Goal: Find specific page/section: Find specific page/section

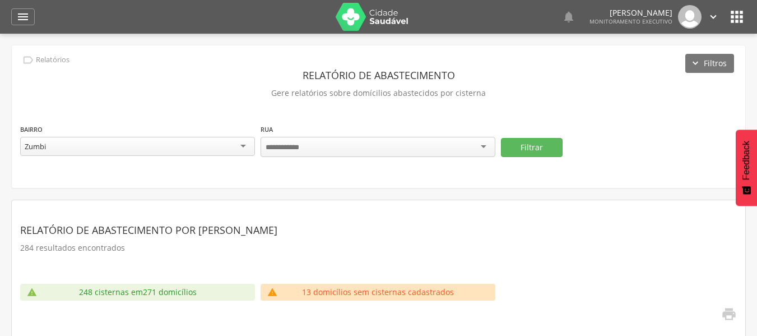
scroll to position [168, 0]
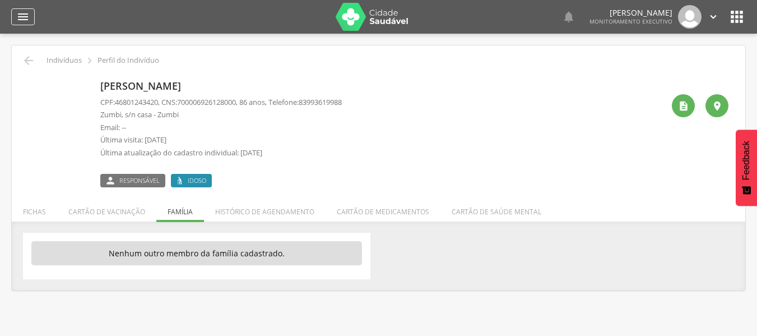
click at [30, 21] on div "" at bounding box center [23, 16] width 24 height 17
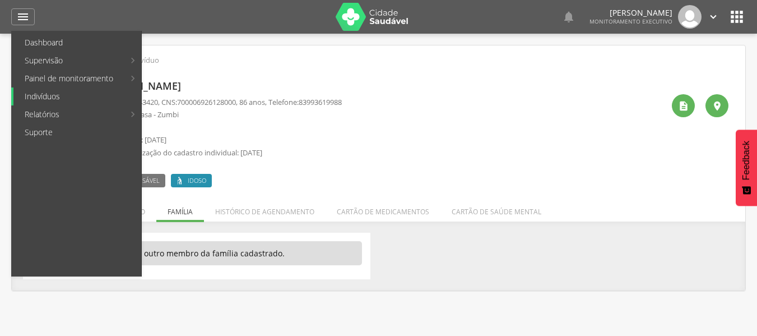
click at [48, 98] on link "Indivíduos" at bounding box center [77, 96] width 128 height 18
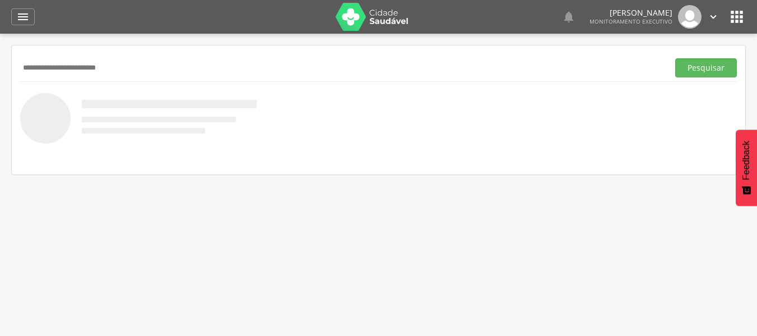
type input "**********"
click at [675, 58] on button "Pesquisar" at bounding box center [706, 67] width 62 height 19
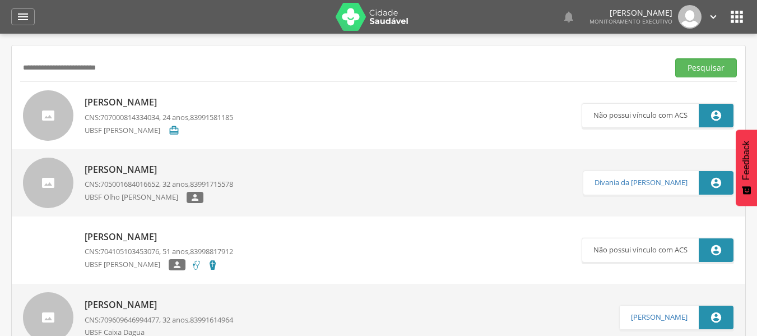
click at [118, 170] on p "[PERSON_NAME]" at bounding box center [159, 169] width 149 height 13
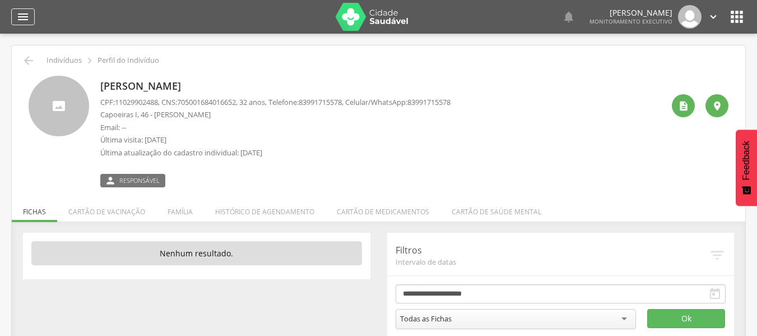
click at [26, 15] on icon "" at bounding box center [22, 16] width 13 height 13
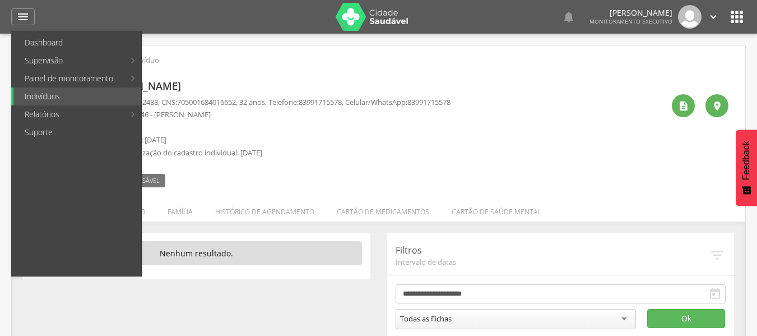
click at [424, 174] on div " Responsável" at bounding box center [275, 176] width 350 height 24
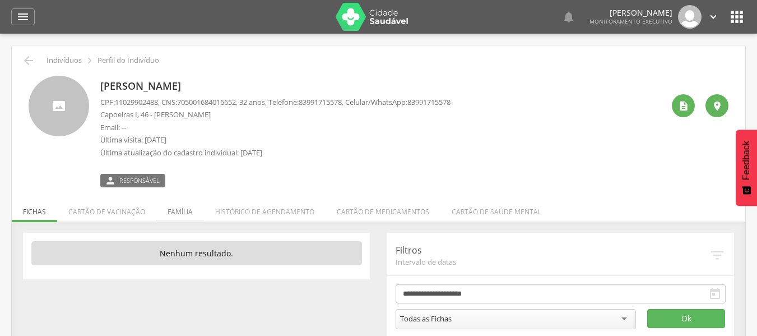
click at [182, 207] on li "Família" at bounding box center [180, 209] width 48 height 26
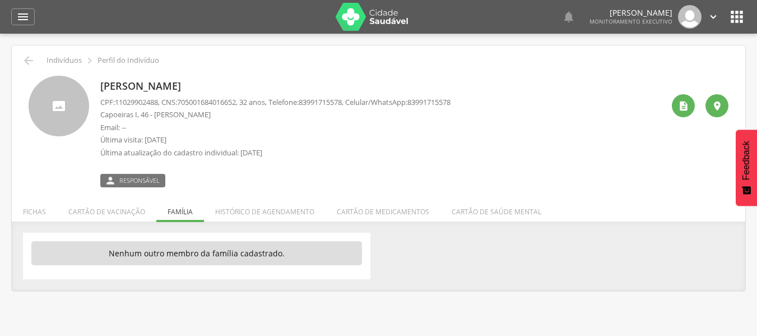
click at [24, 26] on div " Dashboard Supervisão Produtividade Mapa da cidade Mapa de cobertura Ranking A…" at bounding box center [378, 17] width 735 height 34
click at [27, 20] on icon "" at bounding box center [22, 16] width 13 height 13
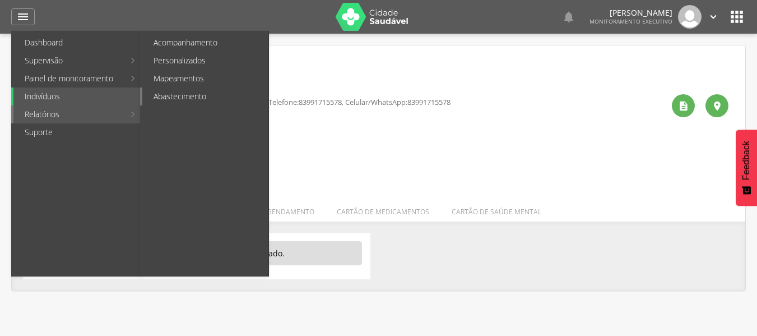
click at [163, 99] on link "Abastecimento" at bounding box center [205, 96] width 126 height 18
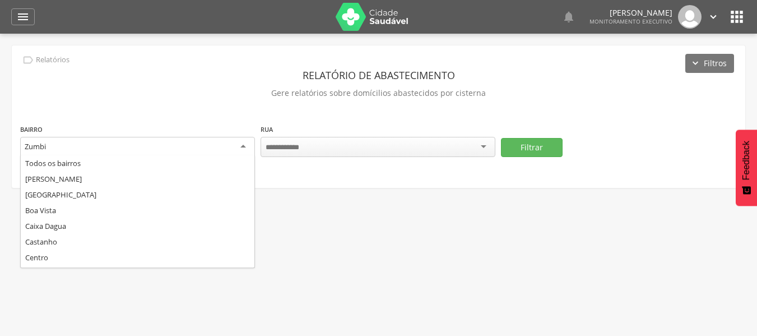
click at [240, 145] on div "Zumbi" at bounding box center [137, 147] width 235 height 20
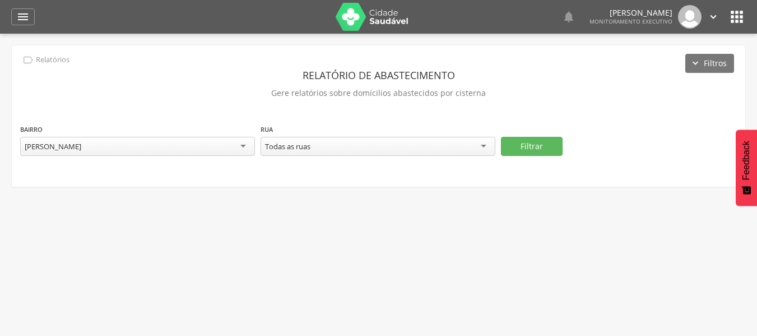
click at [298, 148] on div "Todas as ruas" at bounding box center [287, 146] width 45 height 10
click at [513, 147] on button "Filtrar" at bounding box center [532, 146] width 62 height 19
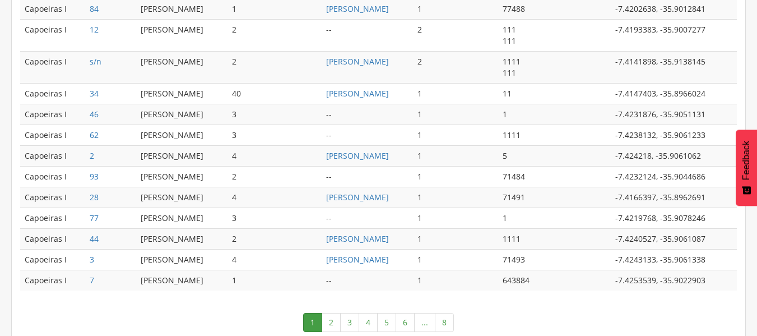
scroll to position [667, 0]
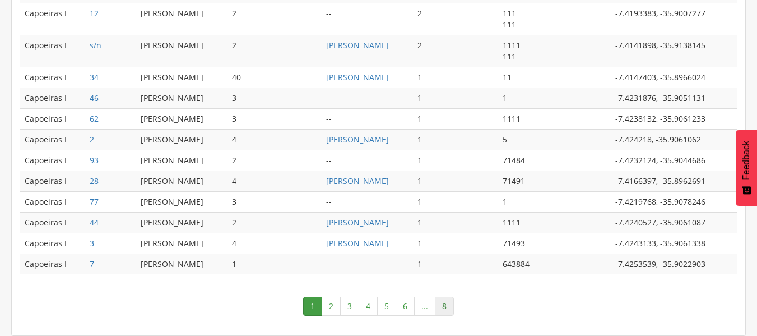
click at [449, 305] on link "8" at bounding box center [444, 306] width 19 height 19
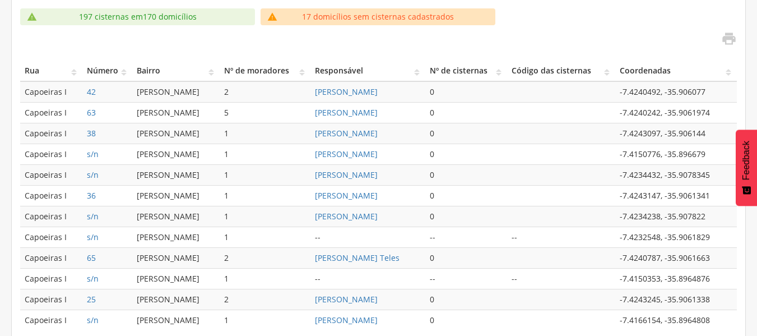
scroll to position [330, 0]
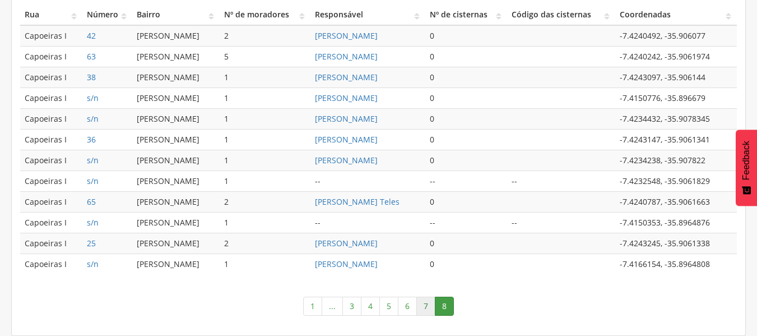
click at [427, 306] on link "7" at bounding box center [425, 306] width 19 height 19
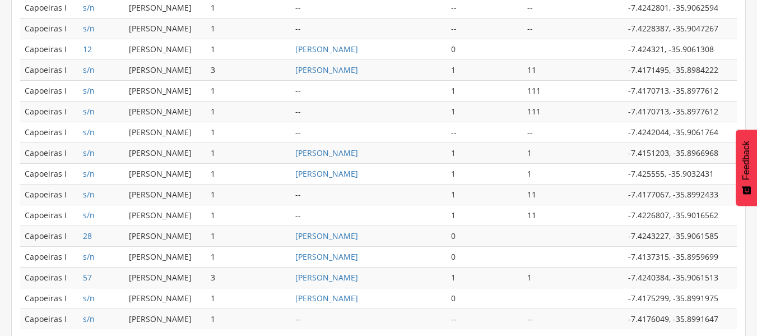
scroll to position [600, 0]
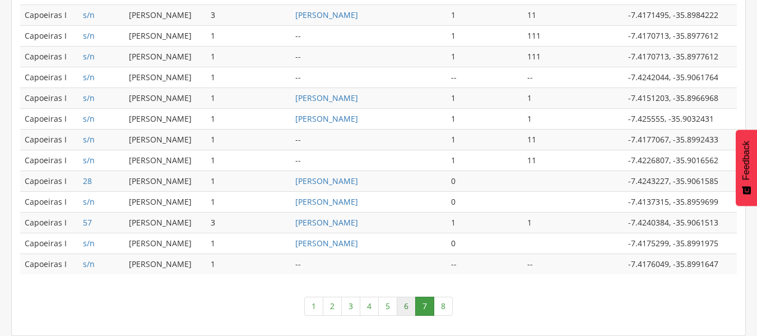
click at [401, 308] on link "6" at bounding box center [406, 306] width 19 height 19
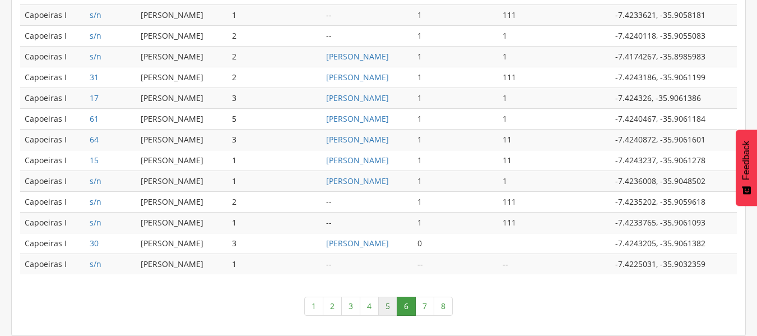
click at [386, 305] on link "5" at bounding box center [387, 306] width 19 height 19
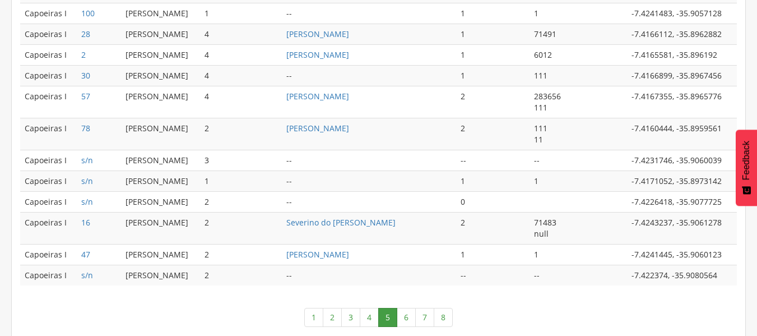
scroll to position [689, 0]
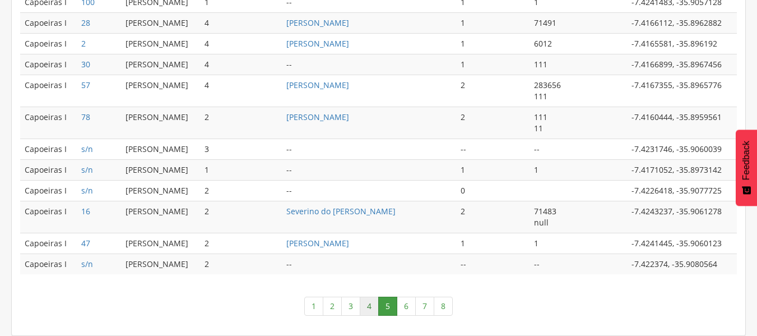
click at [370, 304] on link "4" at bounding box center [369, 306] width 19 height 19
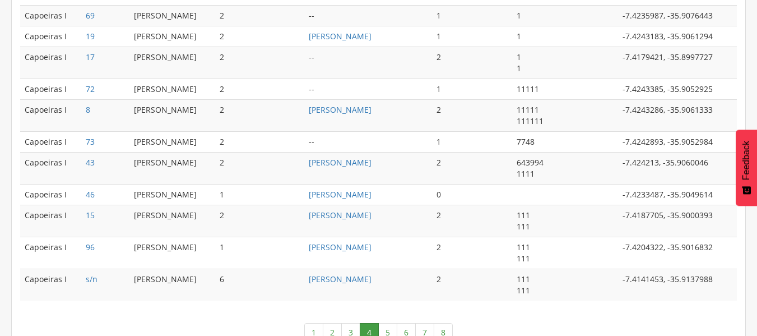
scroll to position [757, 0]
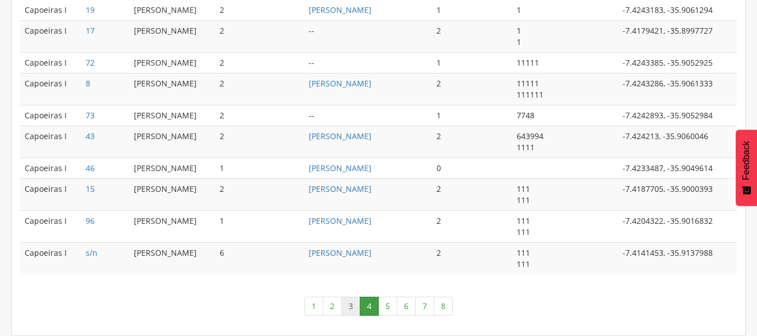
click at [348, 305] on link "3" at bounding box center [350, 306] width 19 height 19
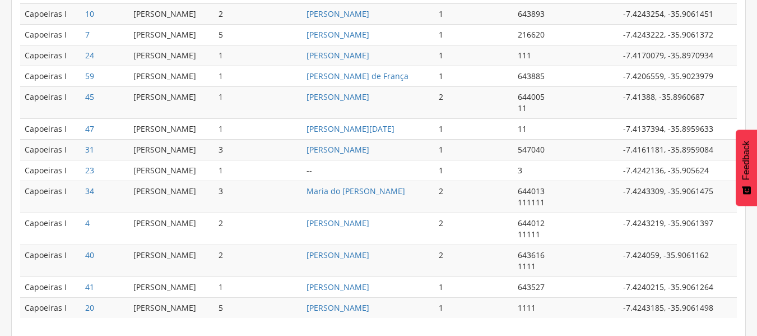
scroll to position [701, 0]
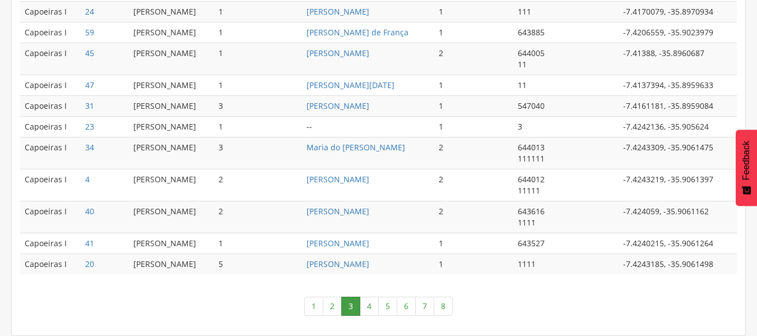
click at [333, 303] on link "2" at bounding box center [332, 306] width 19 height 19
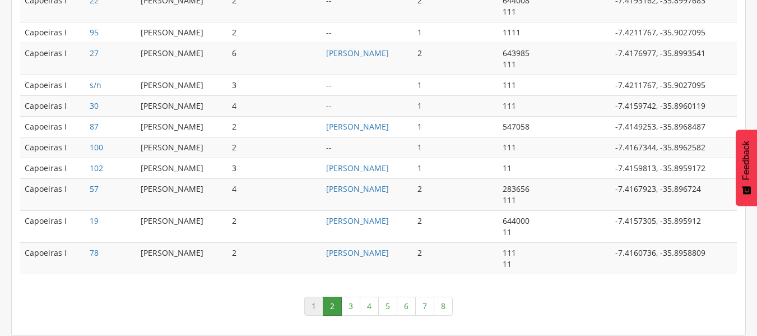
click at [314, 303] on link "1" at bounding box center [313, 306] width 19 height 19
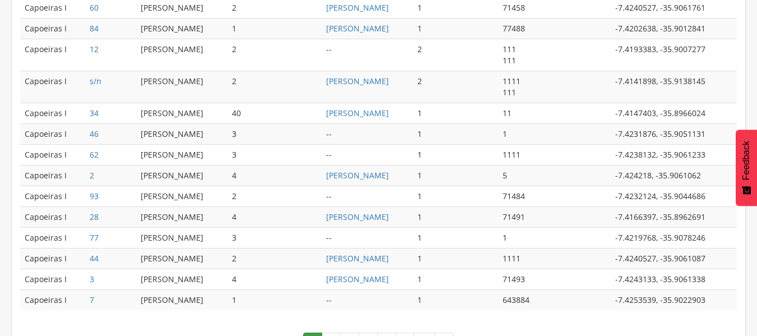
scroll to position [667, 0]
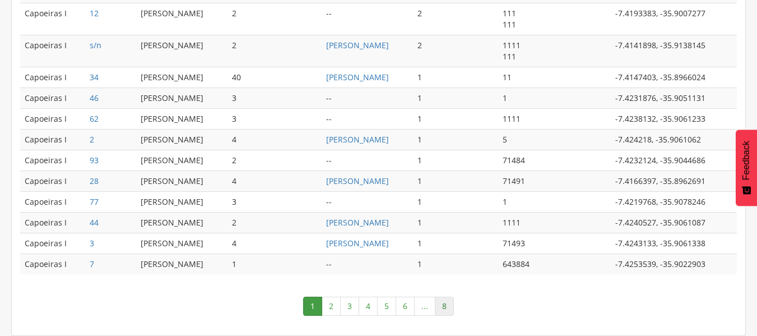
click at [448, 308] on link "8" at bounding box center [444, 306] width 19 height 19
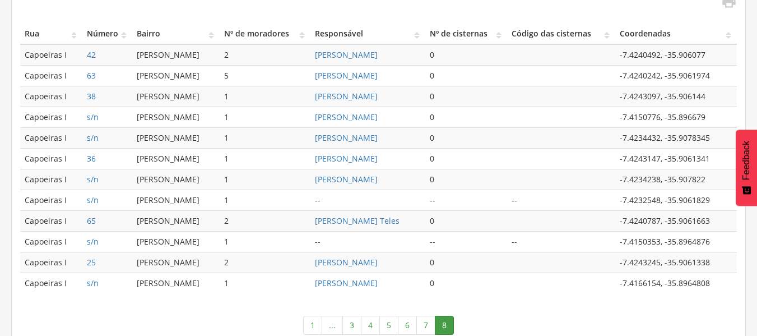
scroll to position [330, 0]
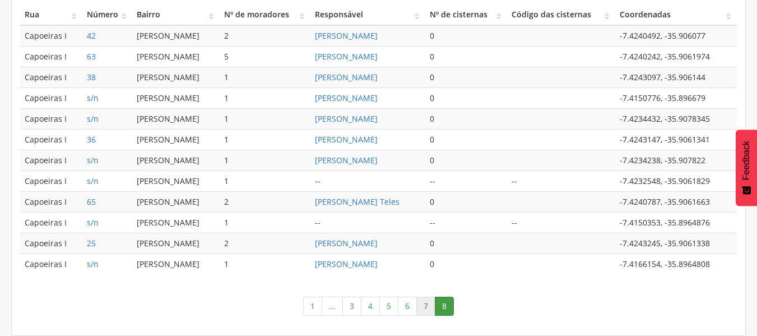
click at [429, 311] on link "7" at bounding box center [425, 306] width 19 height 19
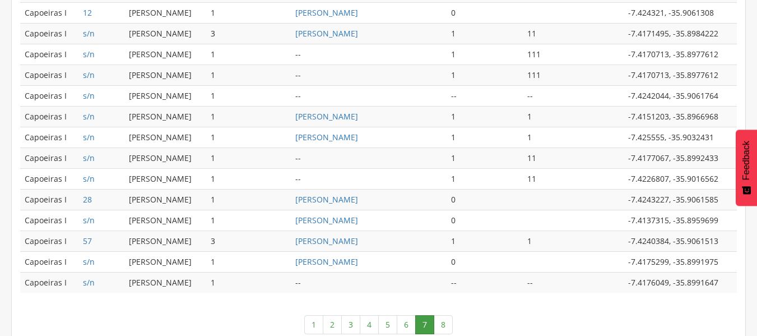
scroll to position [600, 0]
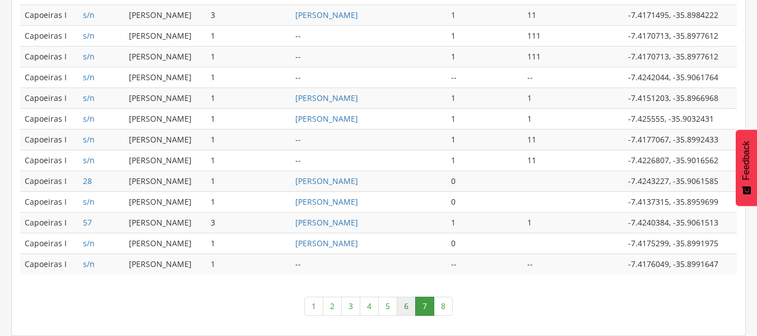
click at [405, 308] on link "6" at bounding box center [406, 306] width 19 height 19
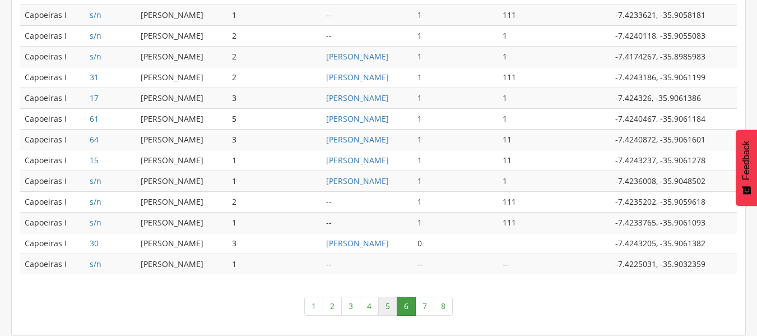
click at [386, 304] on link "5" at bounding box center [387, 306] width 19 height 19
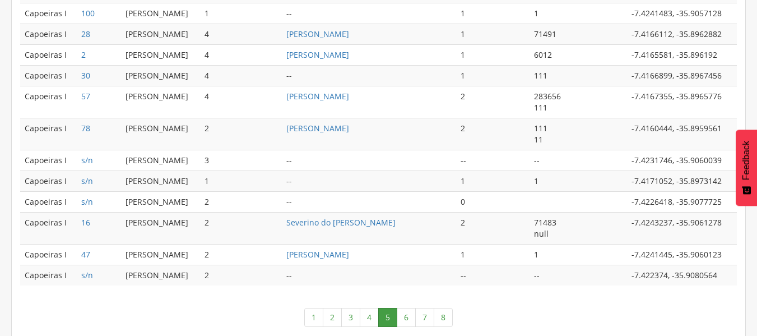
scroll to position [689, 0]
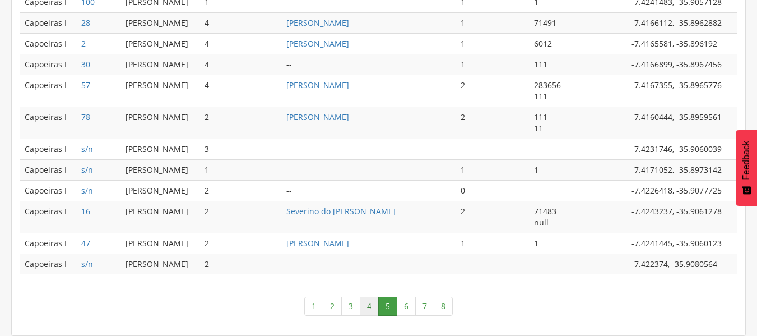
click at [367, 307] on link "4" at bounding box center [369, 306] width 19 height 19
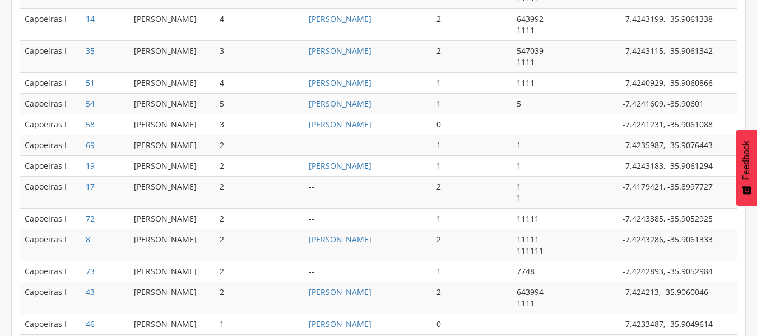
scroll to position [657, 0]
